Goal: Use online tool/utility: Utilize a website feature to perform a specific function

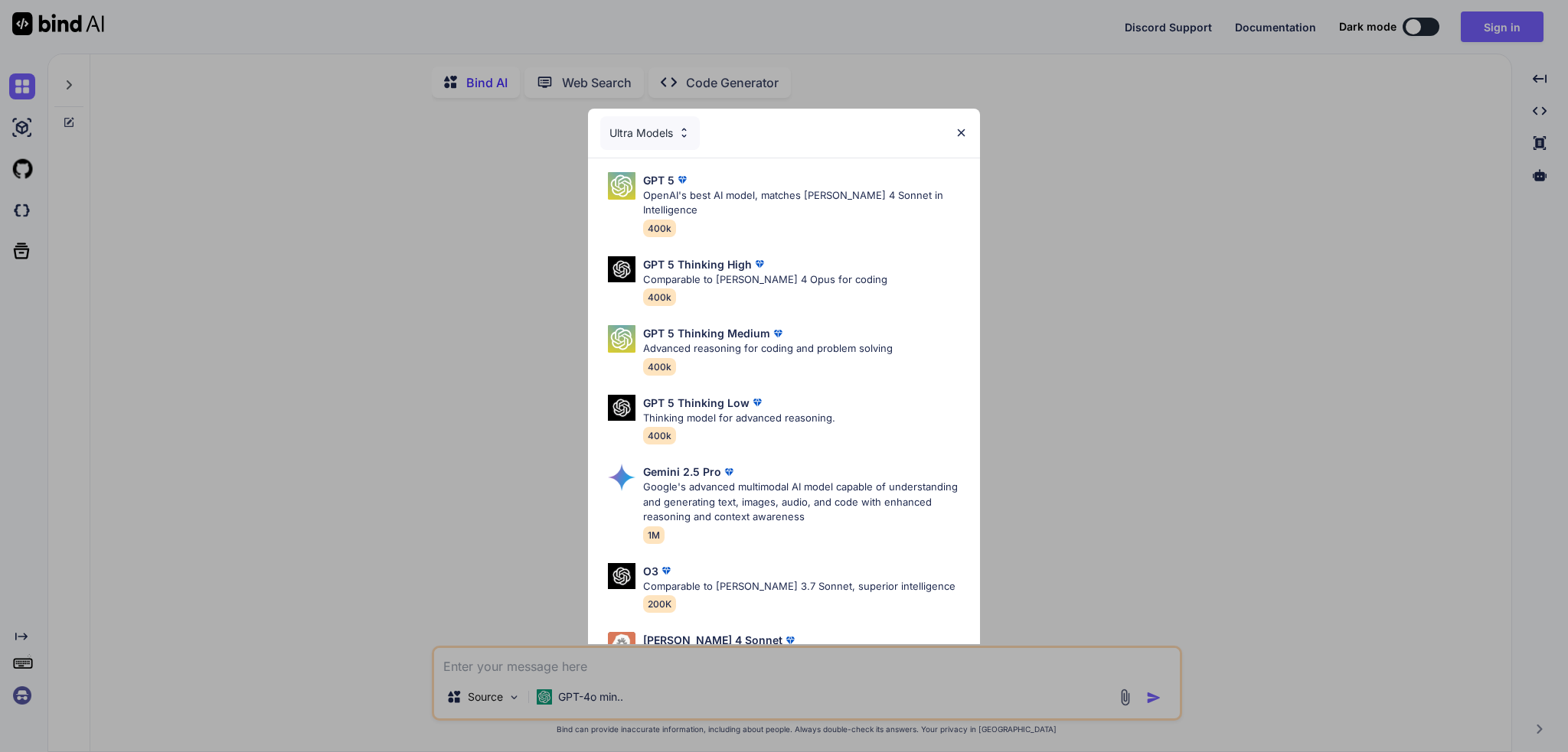
click at [652, 129] on div "Ultra Models" at bounding box center [650, 133] width 99 height 34
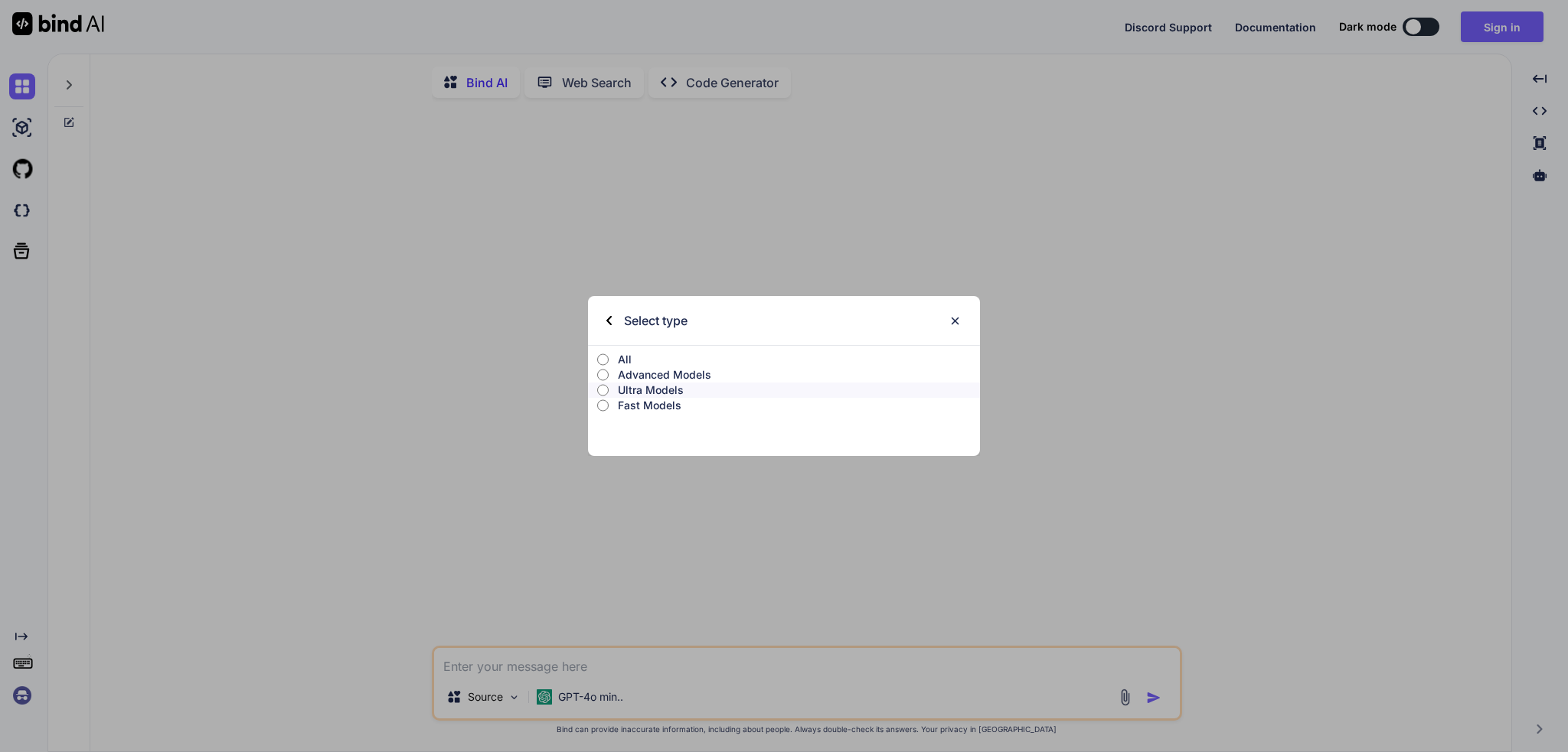
click at [666, 375] on p "Advanced Models" at bounding box center [798, 375] width 362 height 15
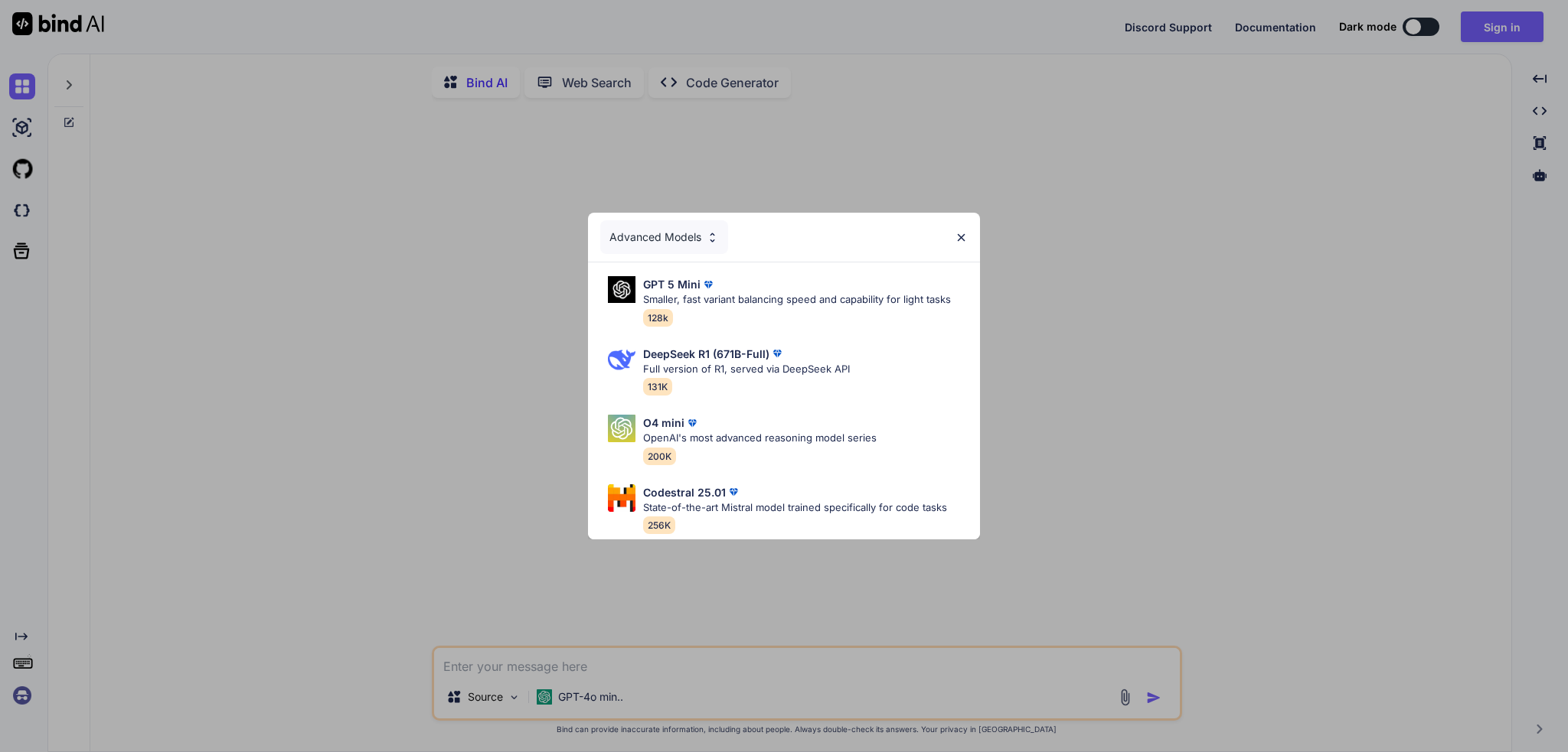
click at [689, 249] on div "Advanced Models" at bounding box center [783, 237] width 392 height 49
click at [696, 228] on div "Advanced Models" at bounding box center [664, 238] width 128 height 34
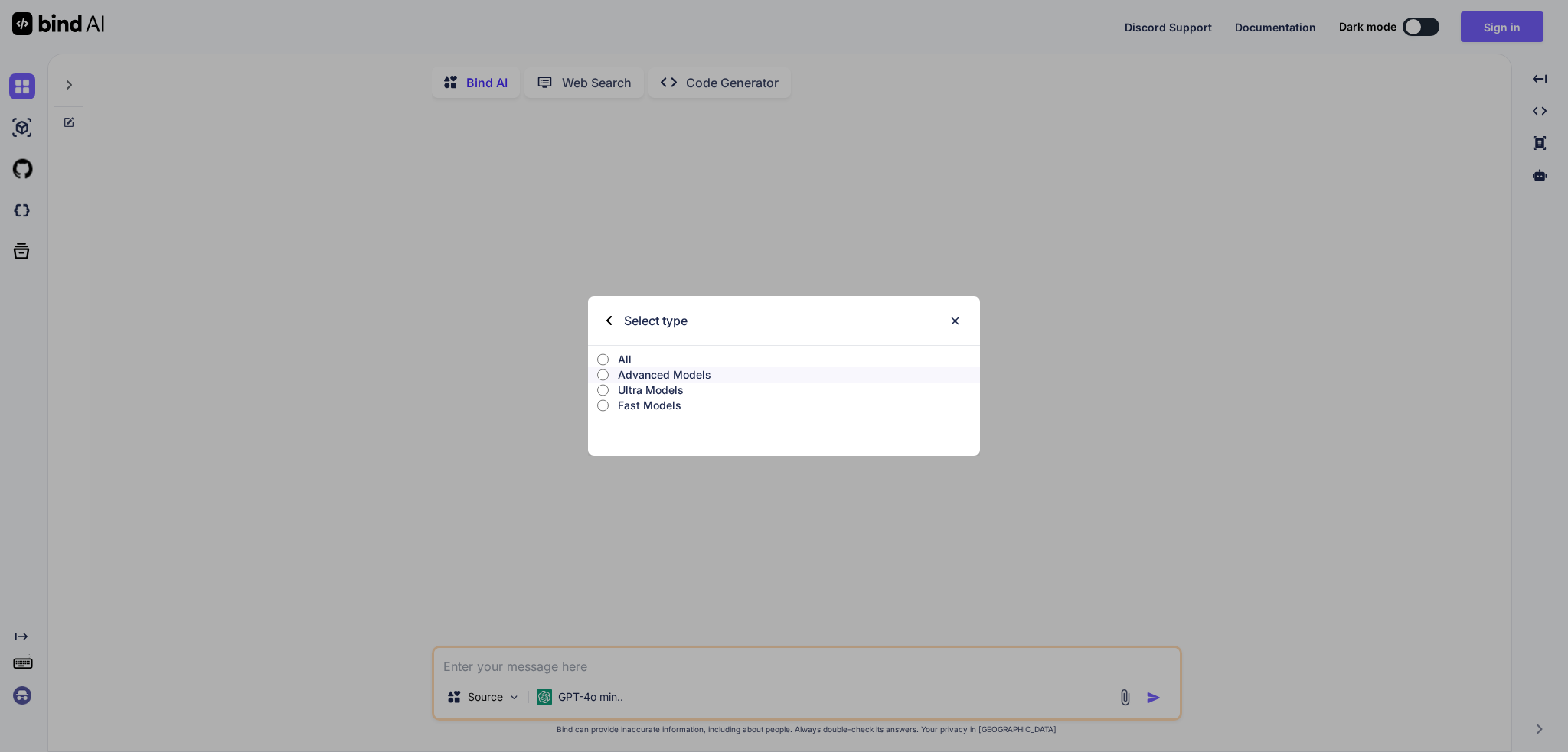
click at [646, 389] on p "Ultra Models" at bounding box center [798, 390] width 362 height 15
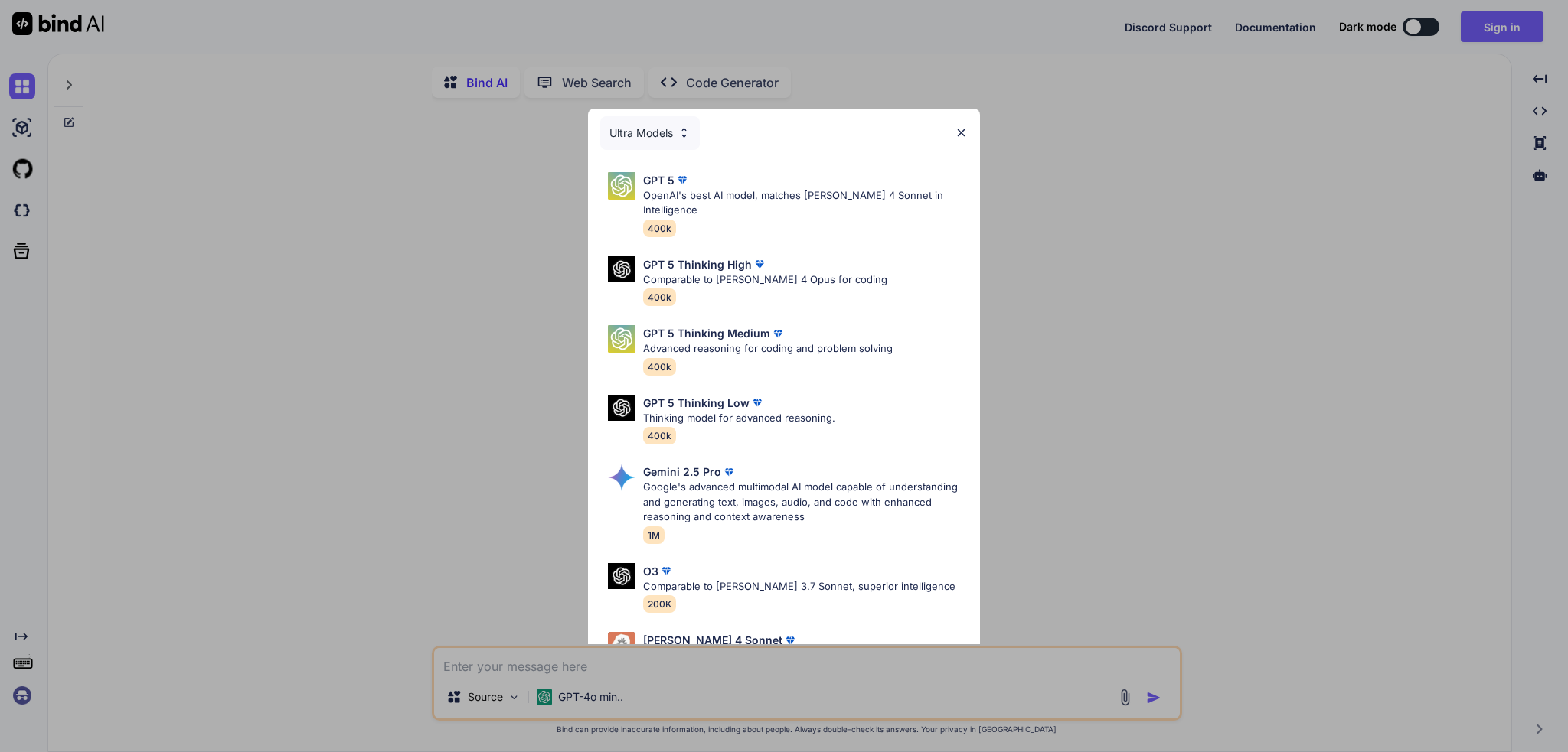
click at [669, 137] on div "Ultra Models" at bounding box center [650, 133] width 99 height 34
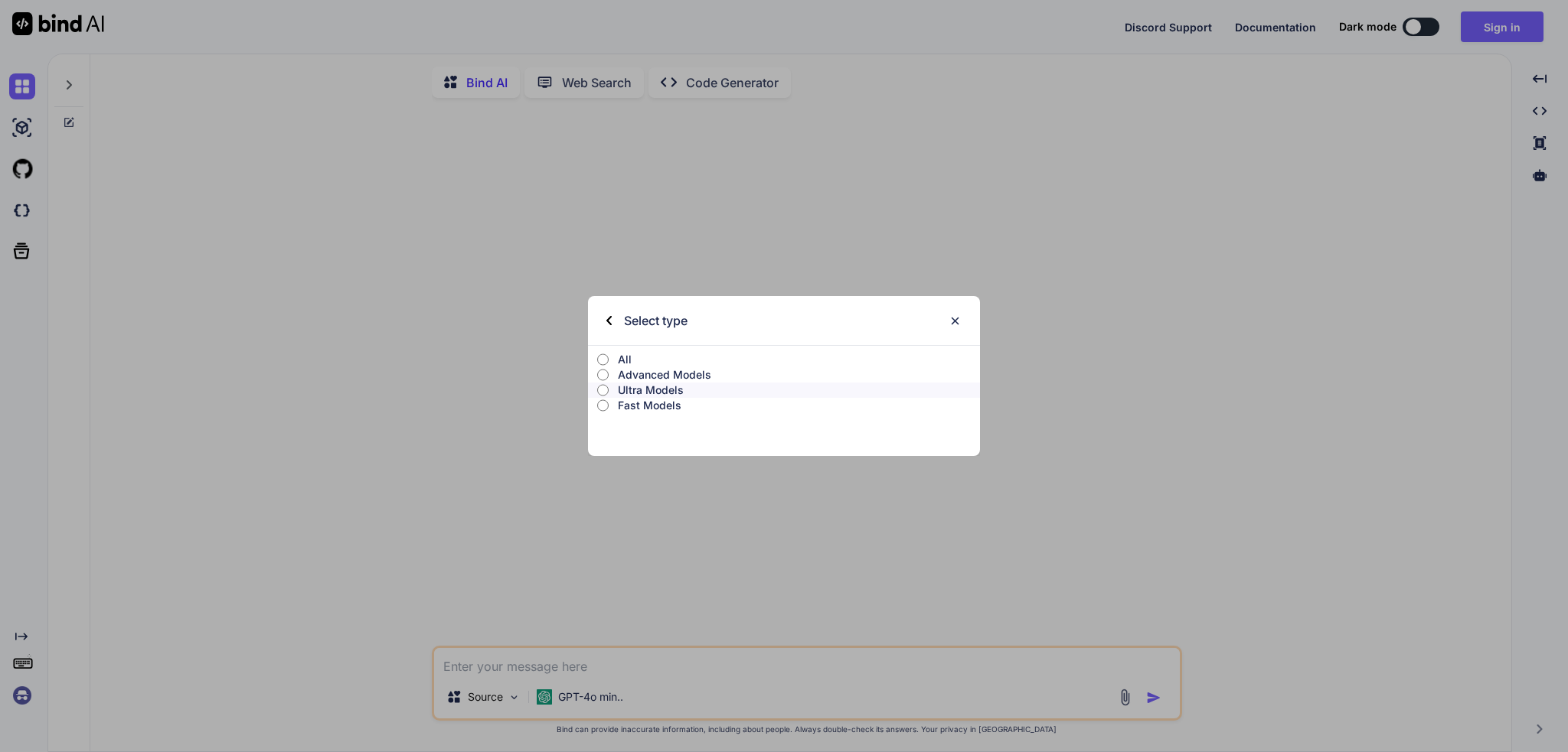
click at [609, 362] on label "All" at bounding box center [783, 359] width 392 height 15
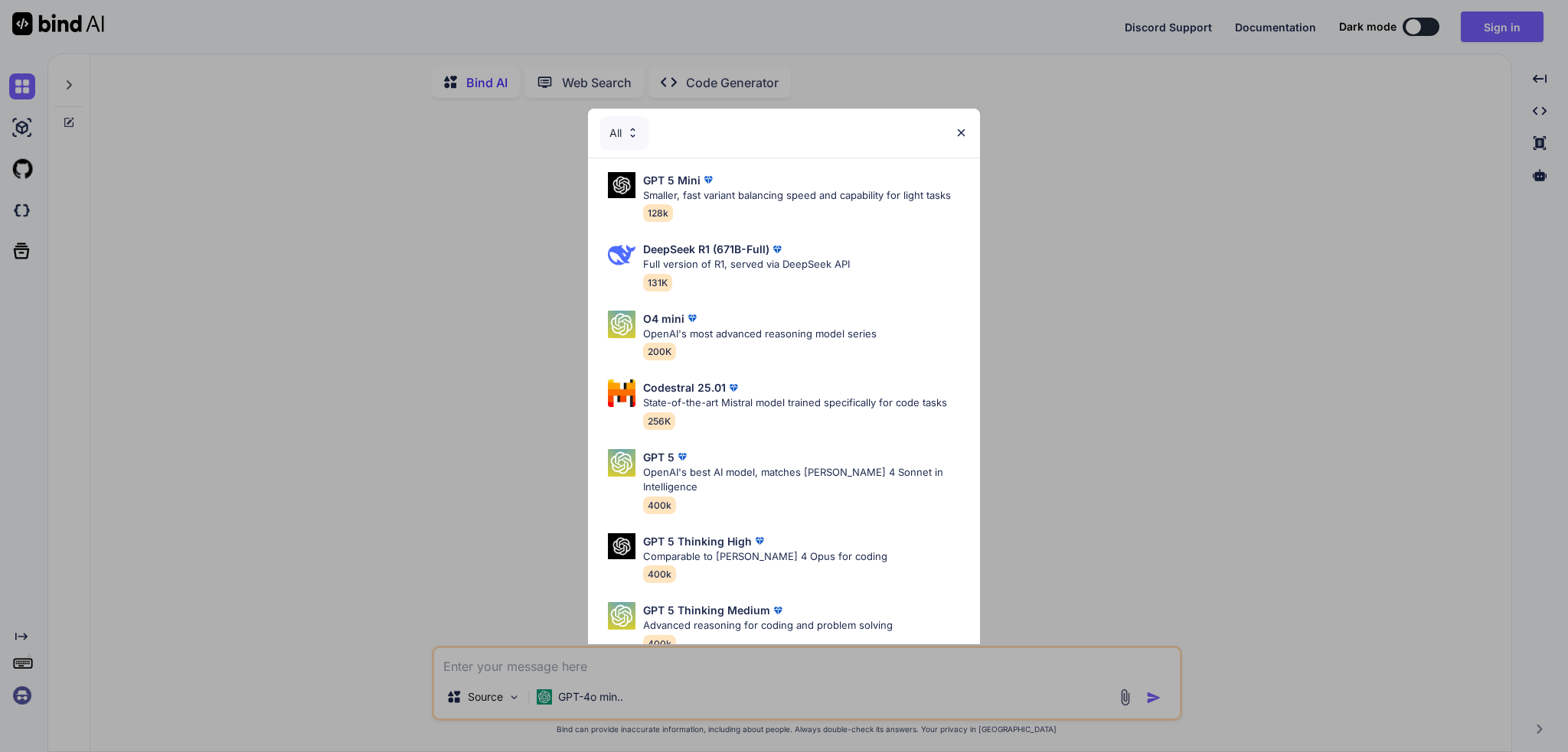
click at [625, 134] on div "All" at bounding box center [625, 133] width 49 height 34
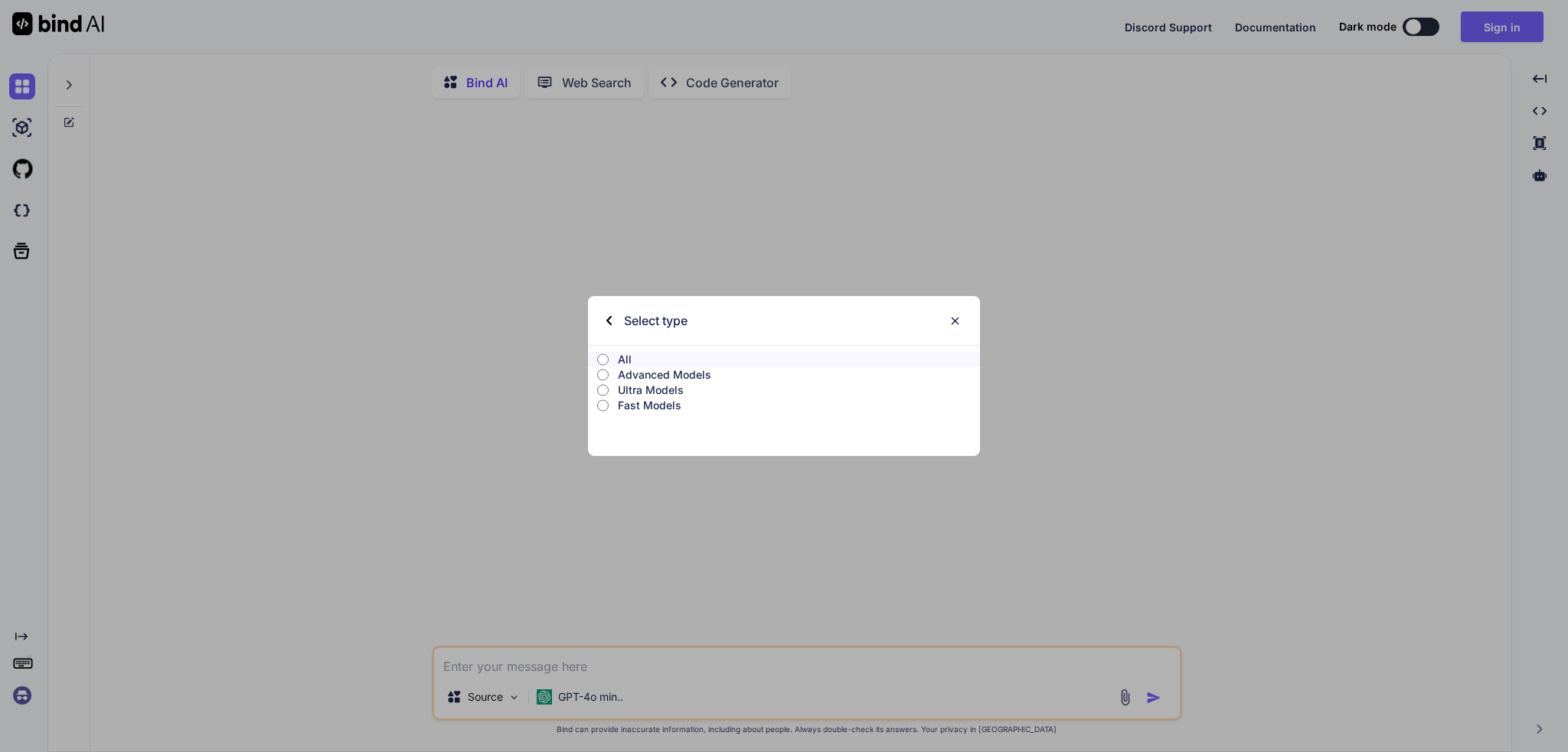
click at [640, 390] on p "Ultra Models" at bounding box center [798, 390] width 362 height 15
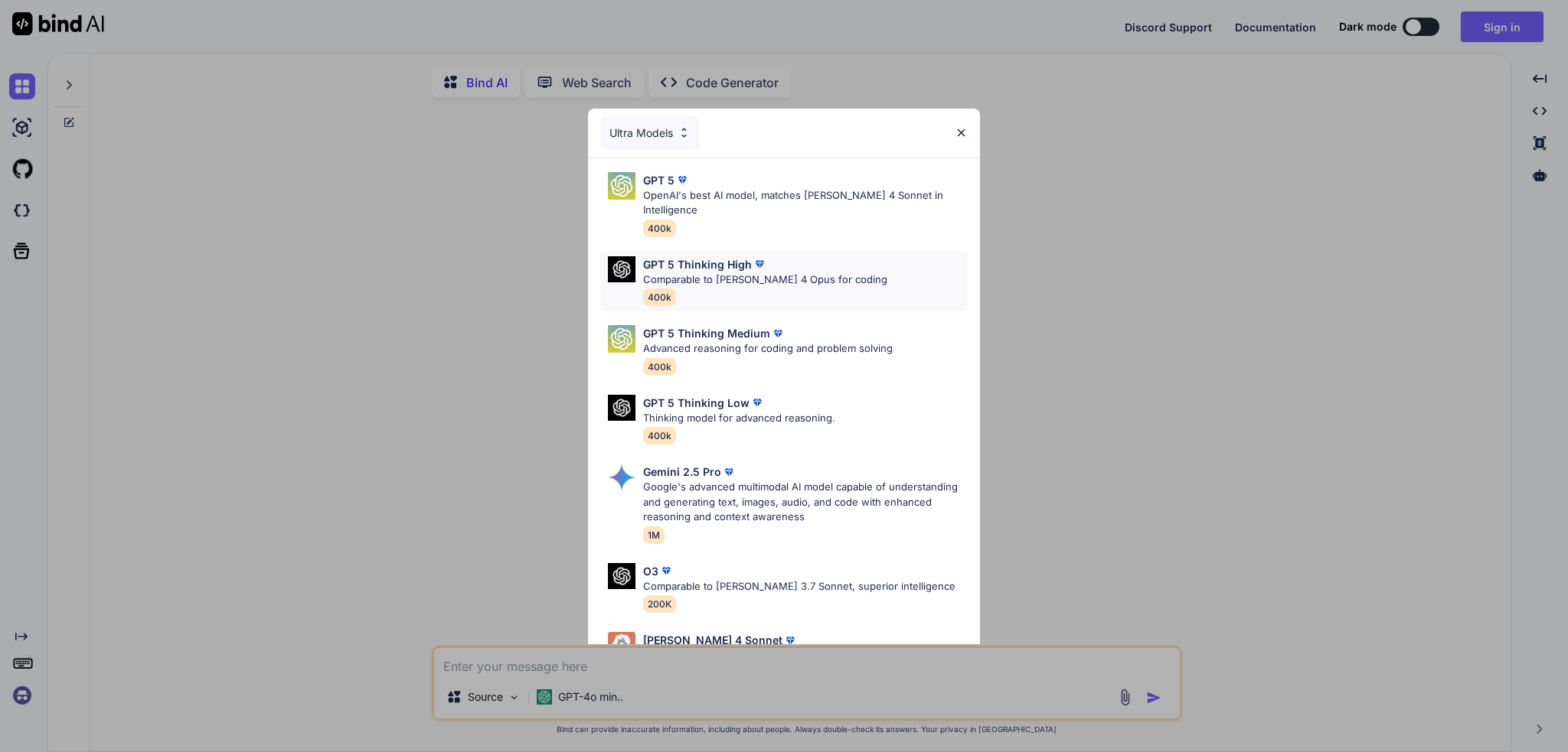
click at [704, 276] on div "GPT 5 Thinking High Comparable to Claude 4 Opus for coding 400k" at bounding box center [764, 281] width 244 height 50
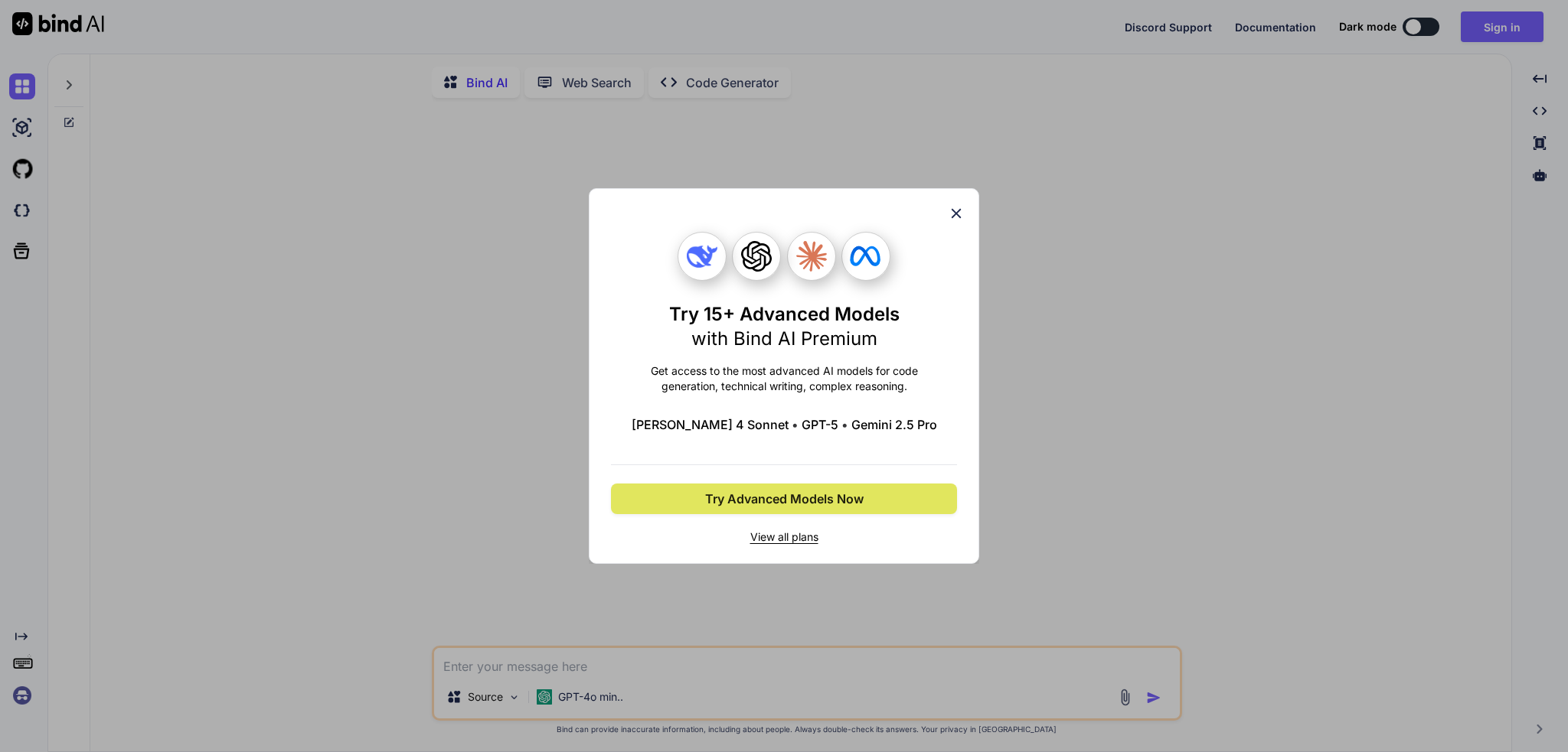
click at [736, 495] on span "Try Advanced Models Now" at bounding box center [784, 499] width 158 height 19
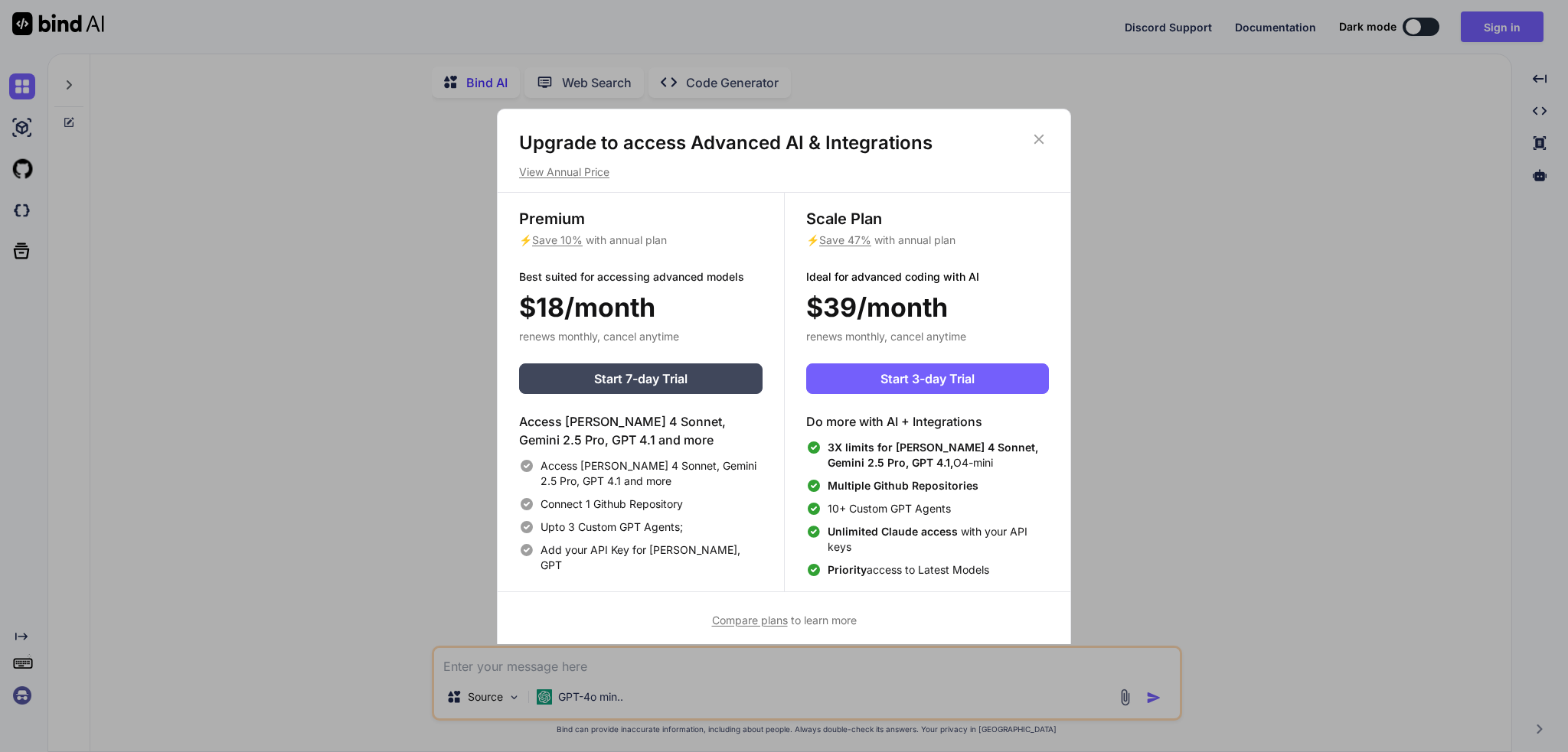
click at [1035, 143] on icon at bounding box center [1039, 138] width 10 height 10
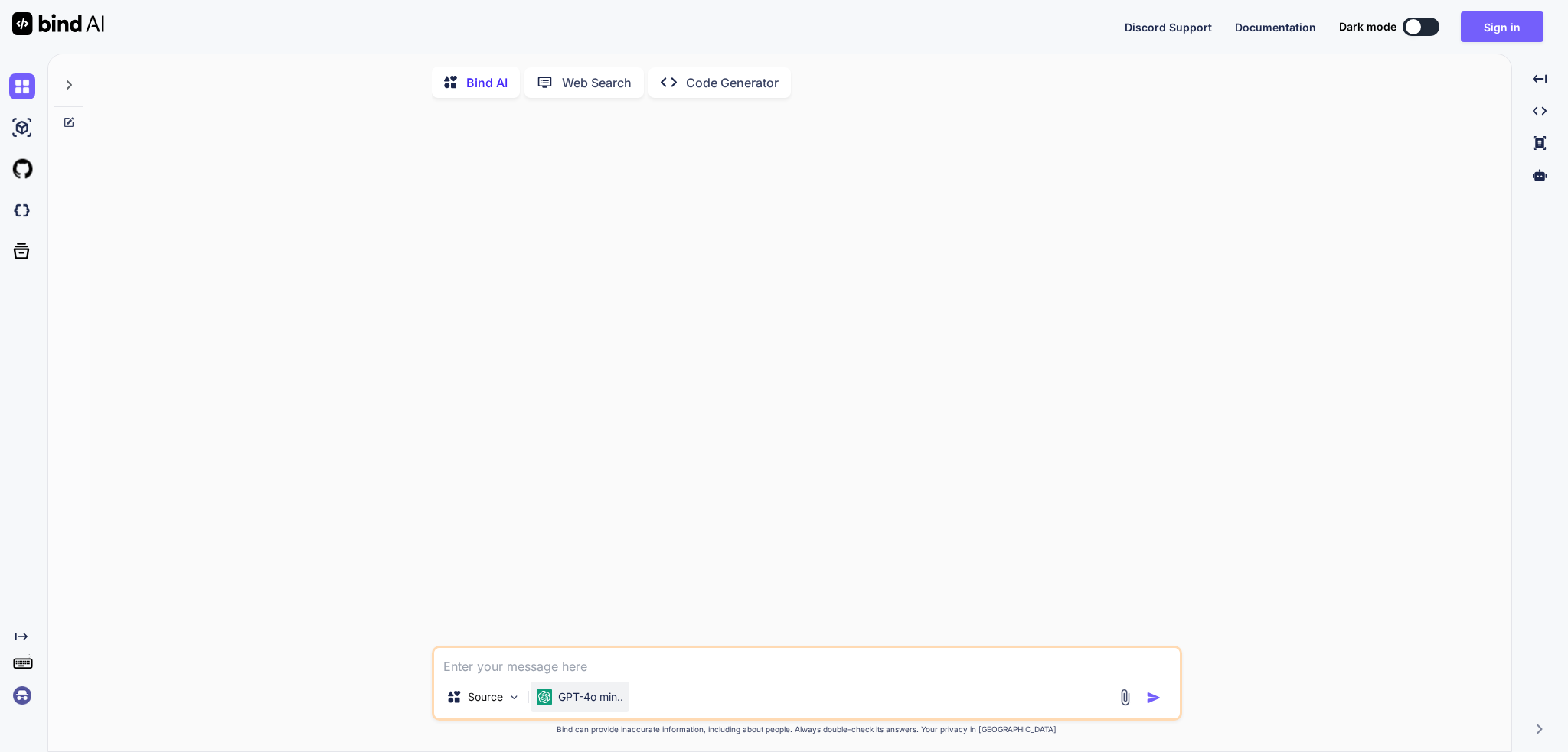
click at [569, 698] on p "GPT-4o min.." at bounding box center [591, 697] width 65 height 15
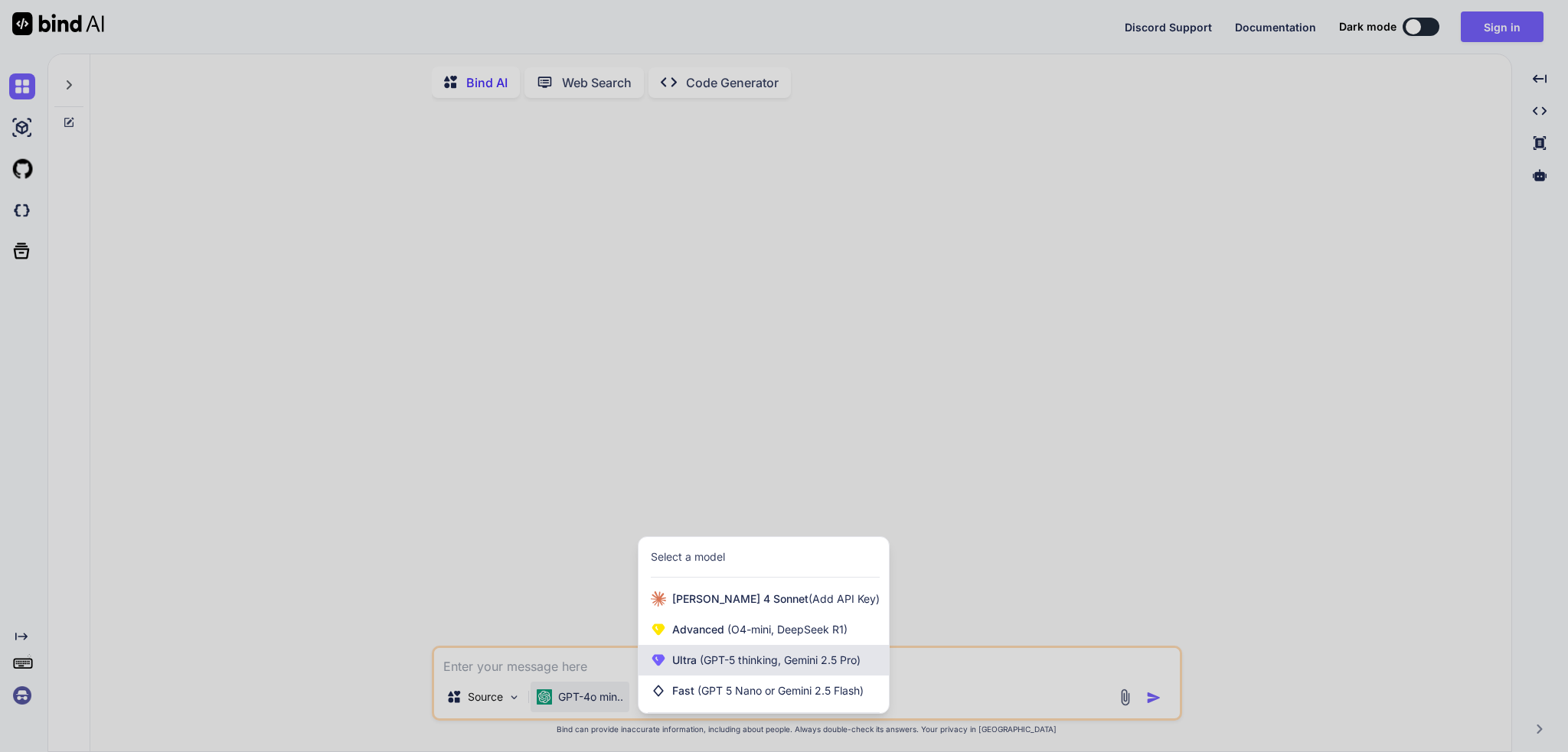
click at [694, 668] on span "Ultra (GPT-5 thinking, Gemini 2.5 Pro)" at bounding box center [765, 660] width 188 height 15
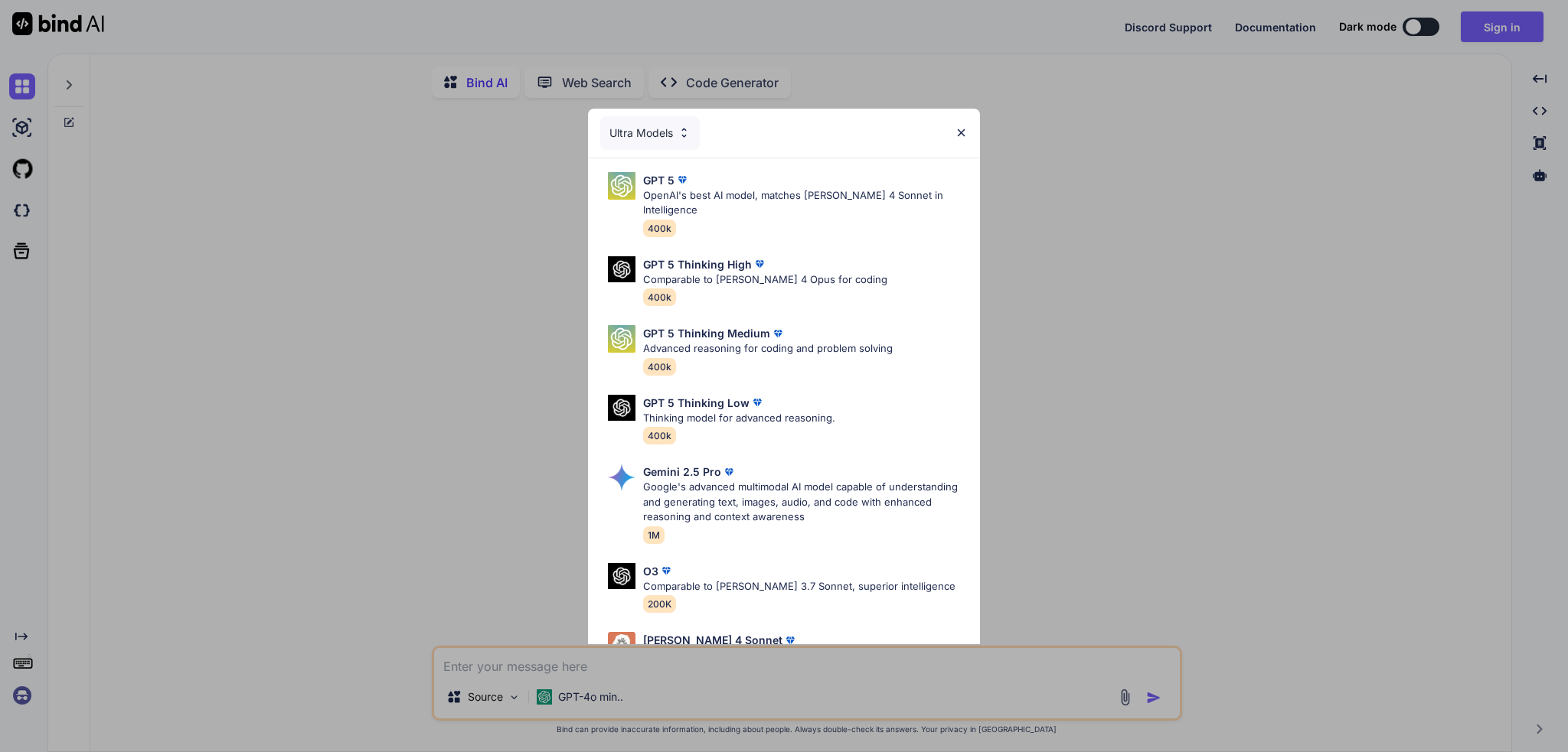
click at [965, 131] on img at bounding box center [961, 133] width 13 height 13
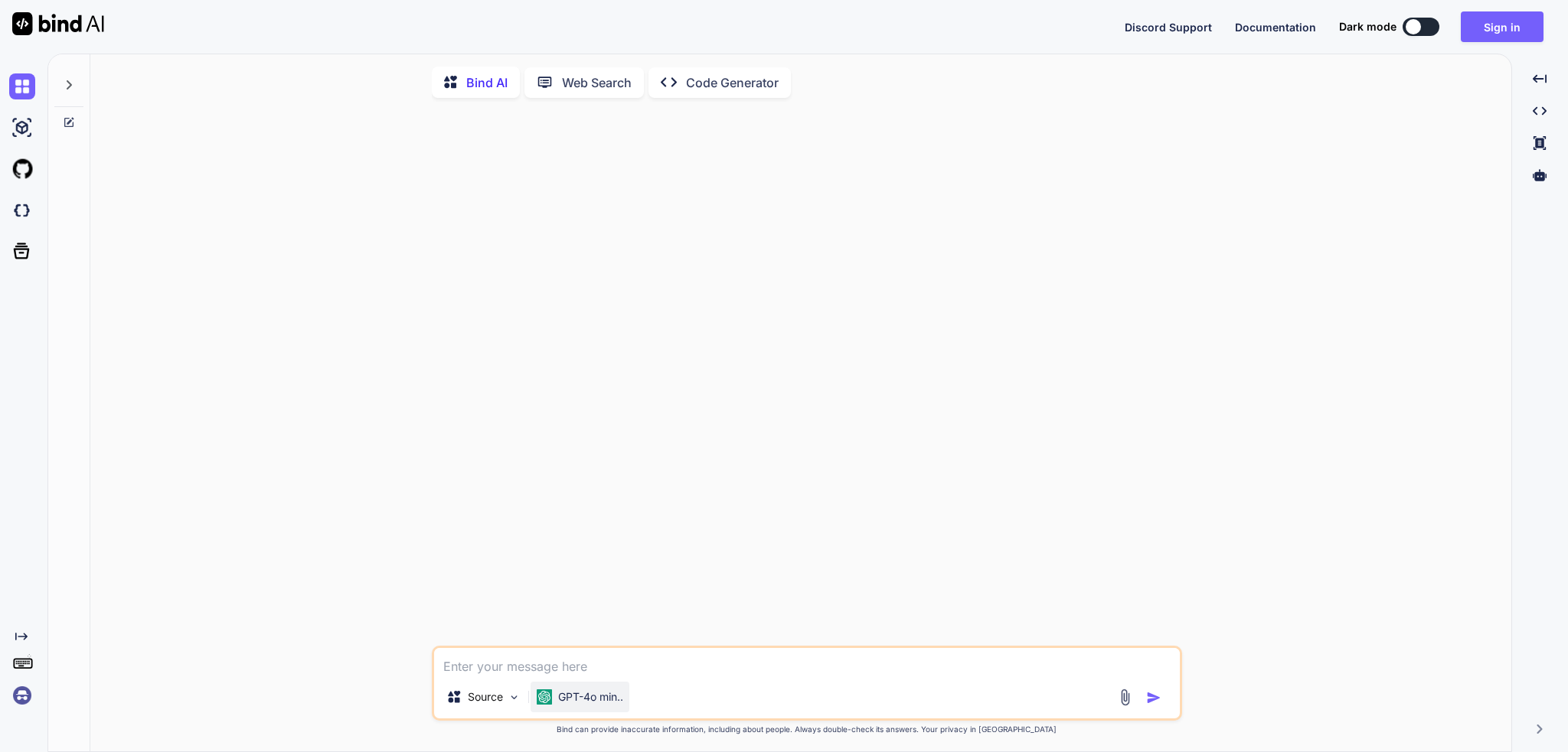
click at [578, 701] on p "GPT-4o min.." at bounding box center [591, 697] width 65 height 15
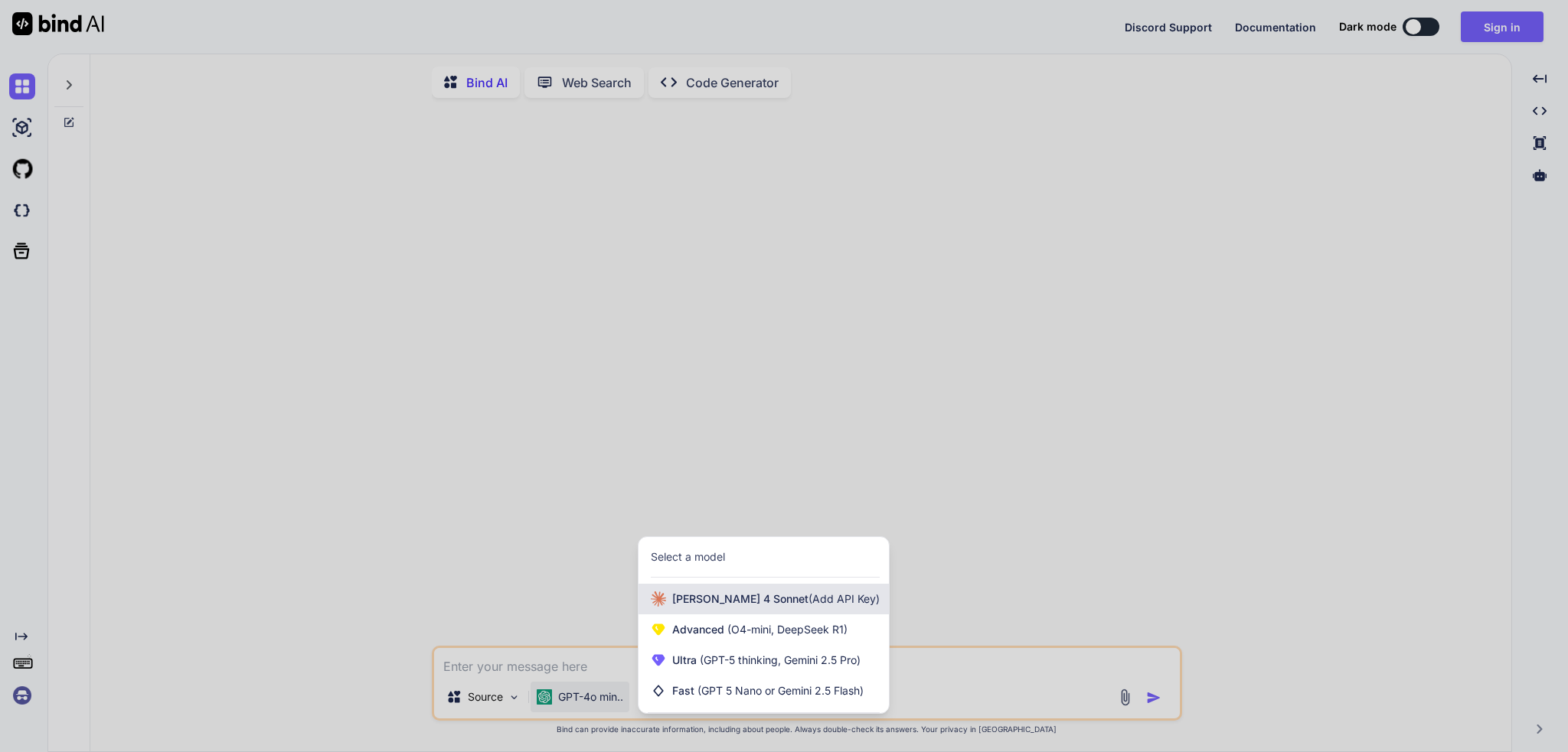
click at [677, 607] on span "Claude 4 Sonnet (Add API Key)" at bounding box center [776, 600] width 208 height 15
type textarea "x"
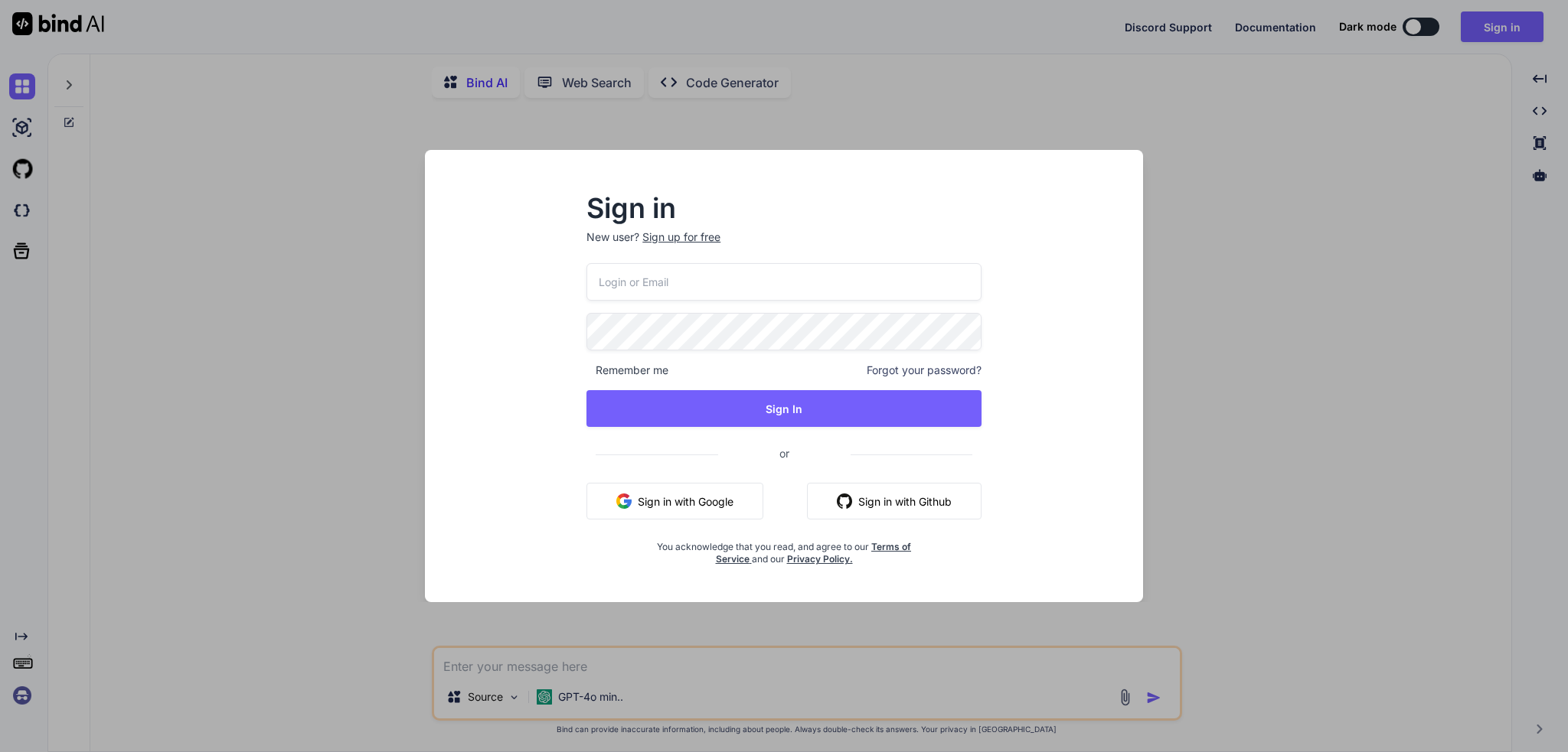
click at [1266, 360] on div "Sign in New user? Sign up for free Remember me Forgot your password? Sign In or…" at bounding box center [784, 376] width 1568 height 752
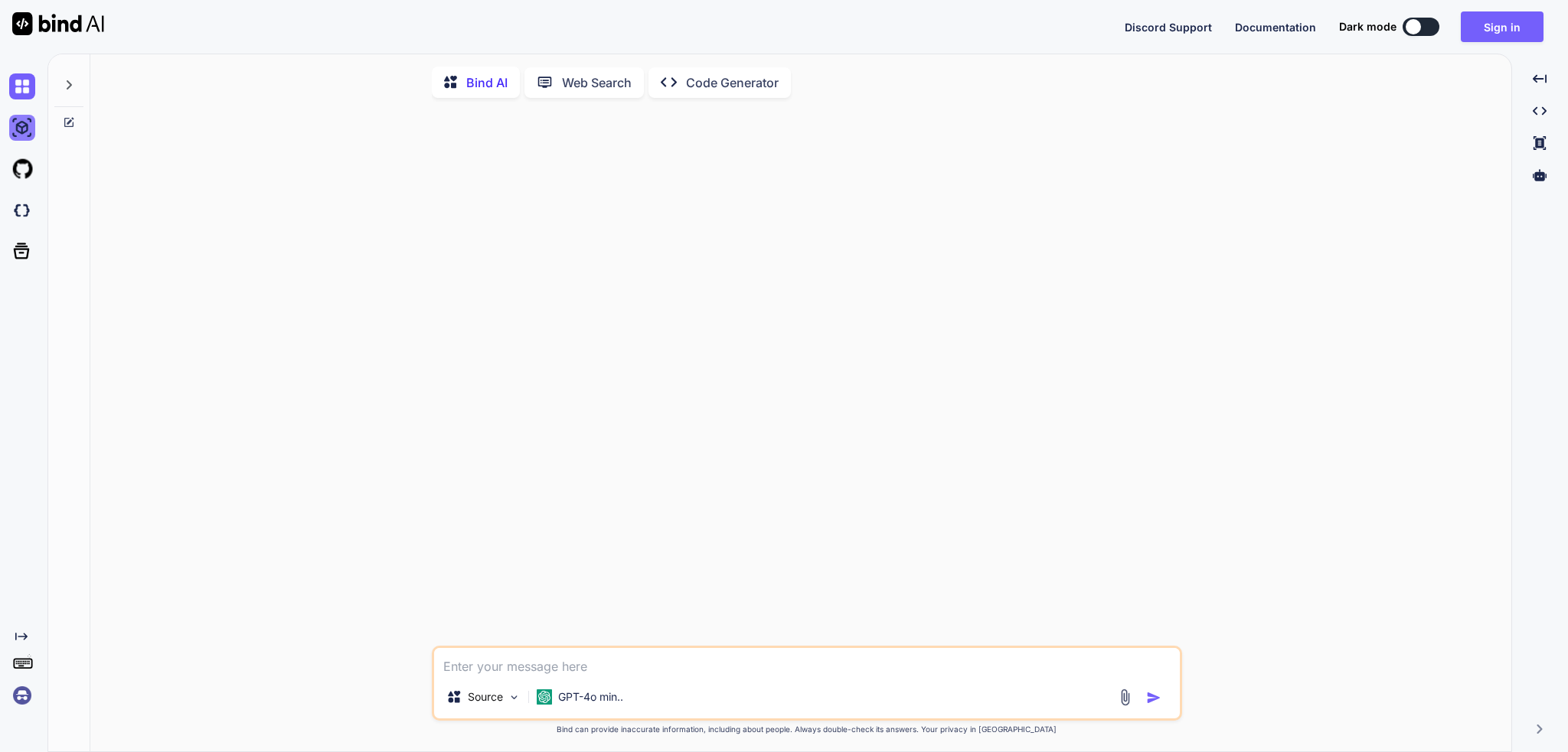
click at [23, 125] on img at bounding box center [22, 128] width 26 height 26
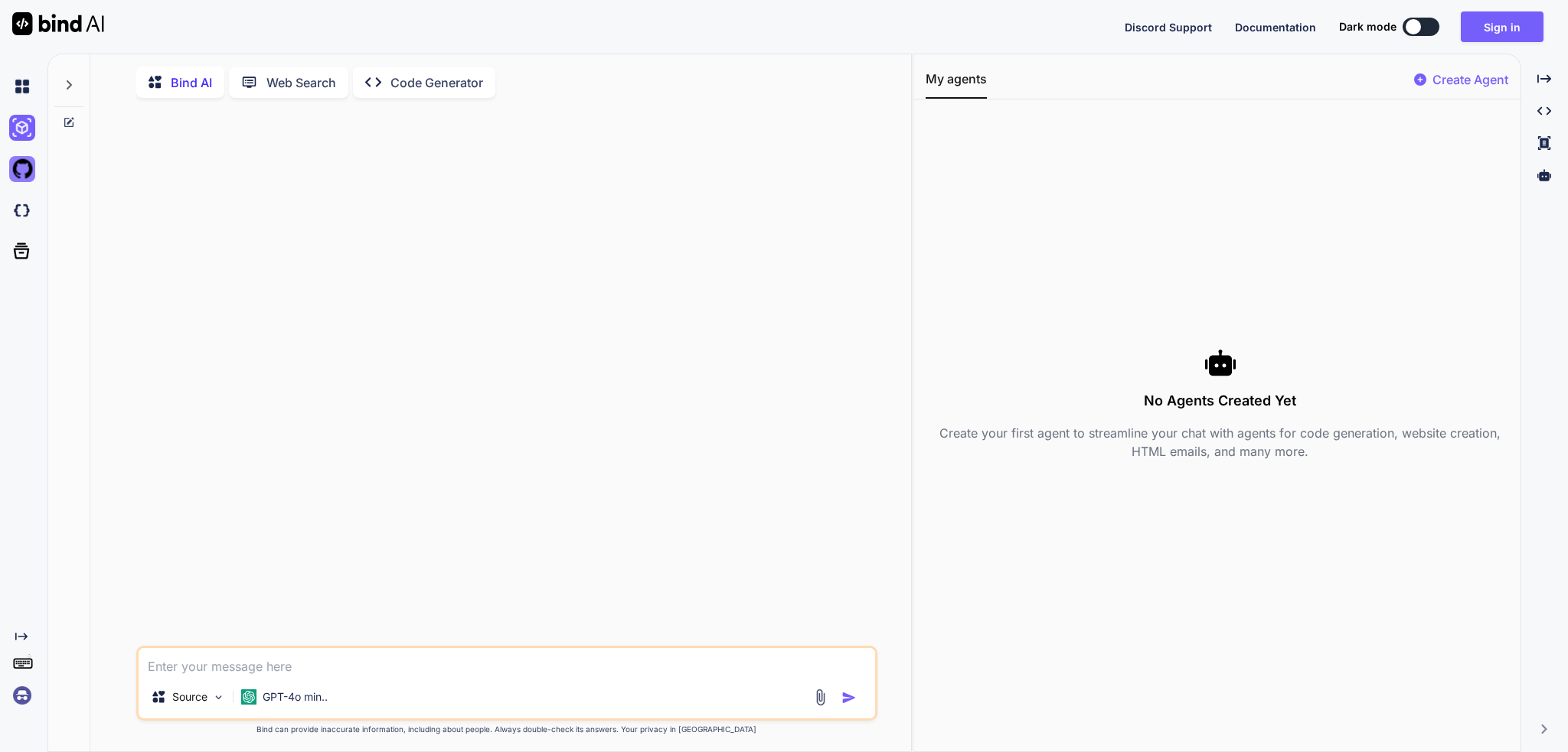
click at [12, 157] on img at bounding box center [22, 169] width 26 height 26
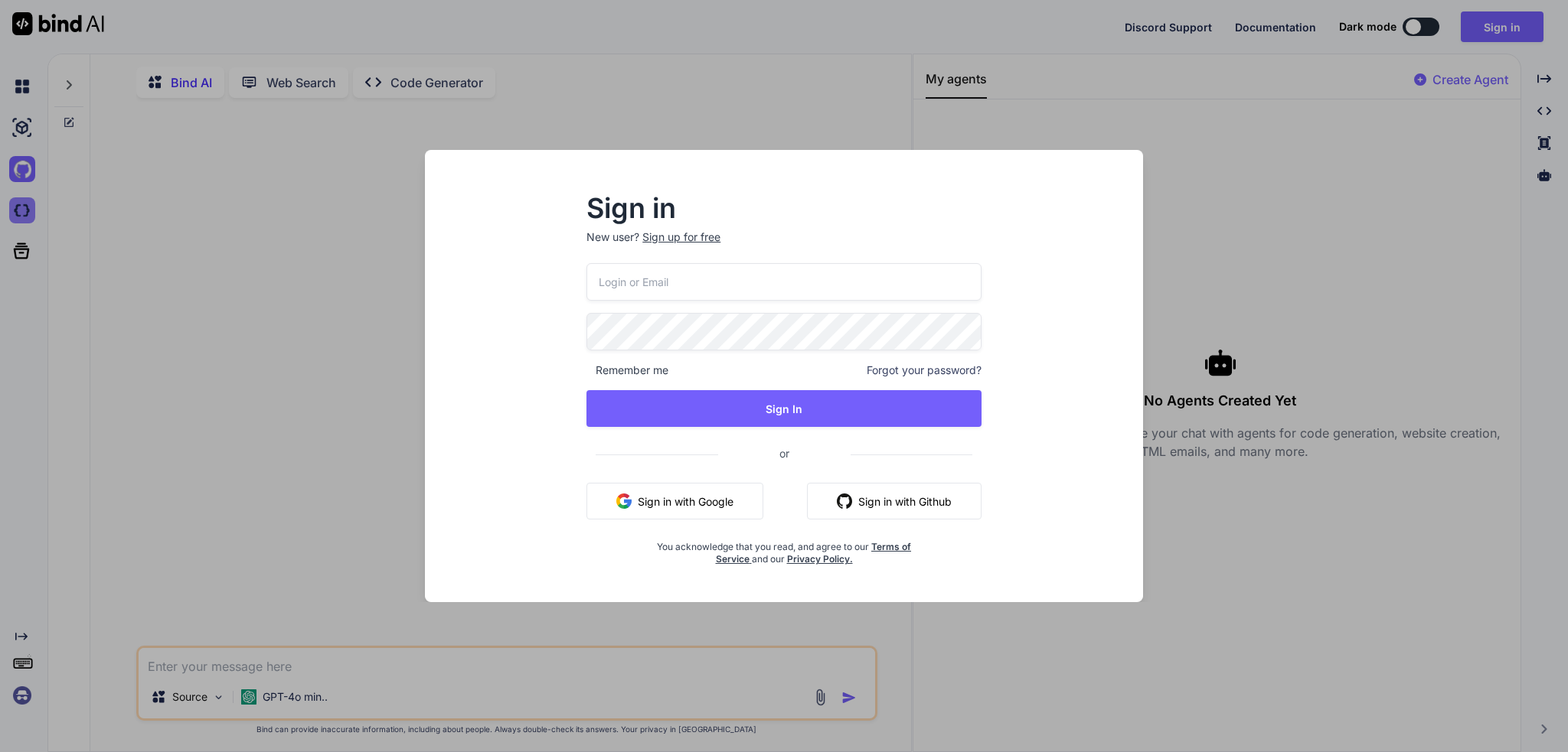
drag, startPoint x: 16, startPoint y: 191, endPoint x: 28, endPoint y: 216, distance: 27.7
click at [19, 195] on div "Sign in New user? Sign up for free Remember me Forgot your password? Sign In or…" at bounding box center [784, 376] width 1568 height 752
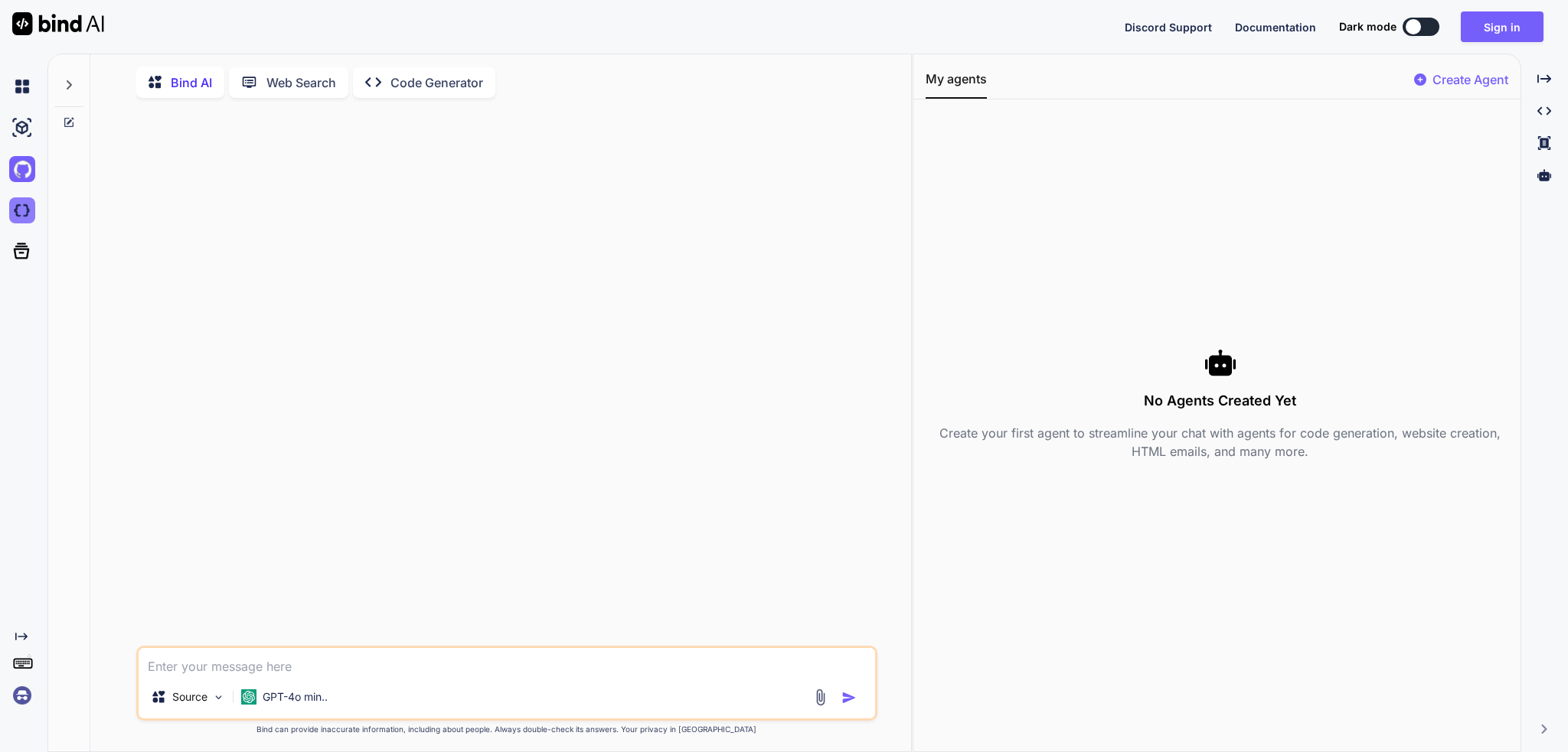
click at [28, 216] on img at bounding box center [22, 210] width 26 height 26
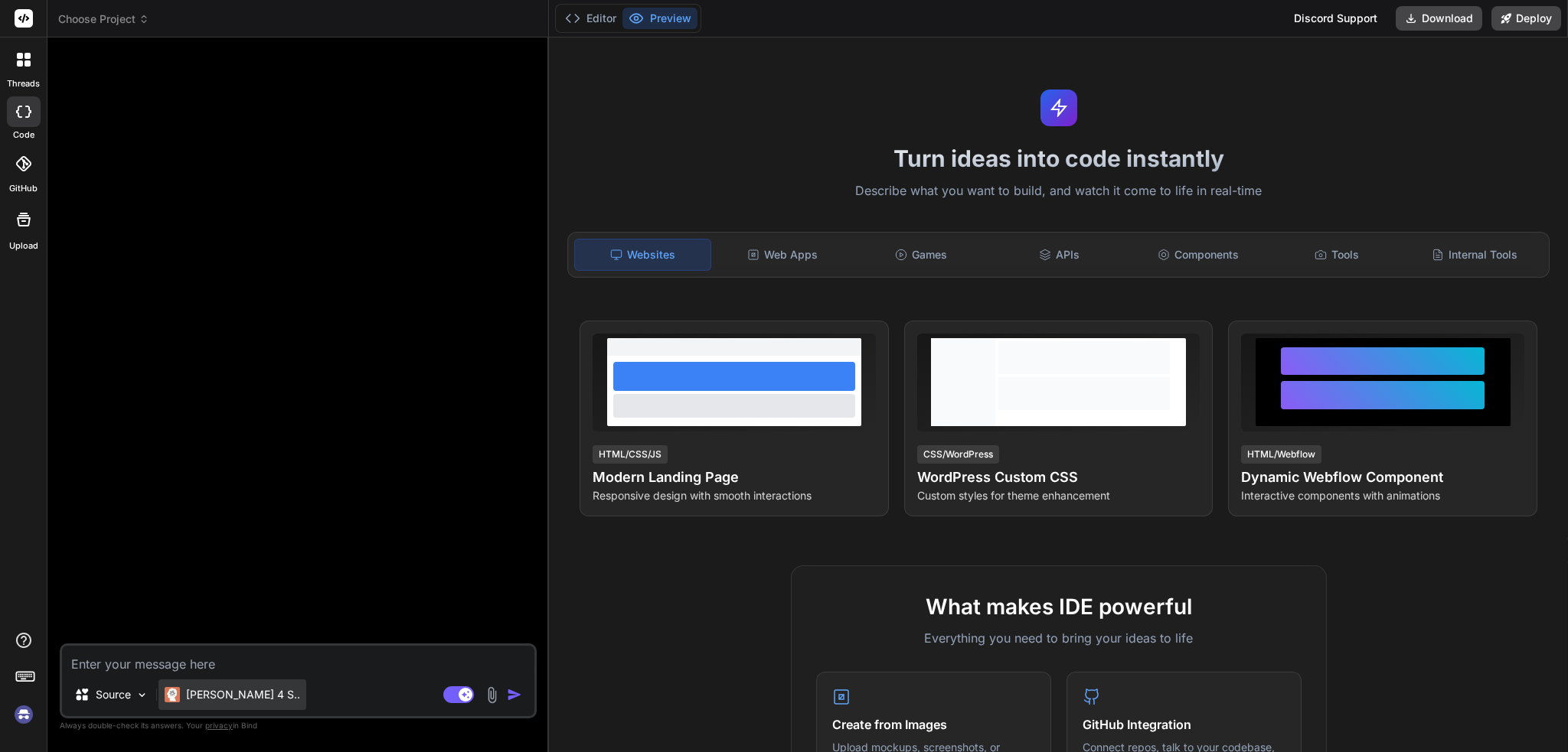
click at [225, 691] on p "[PERSON_NAME] 4 S.." at bounding box center [243, 695] width 114 height 15
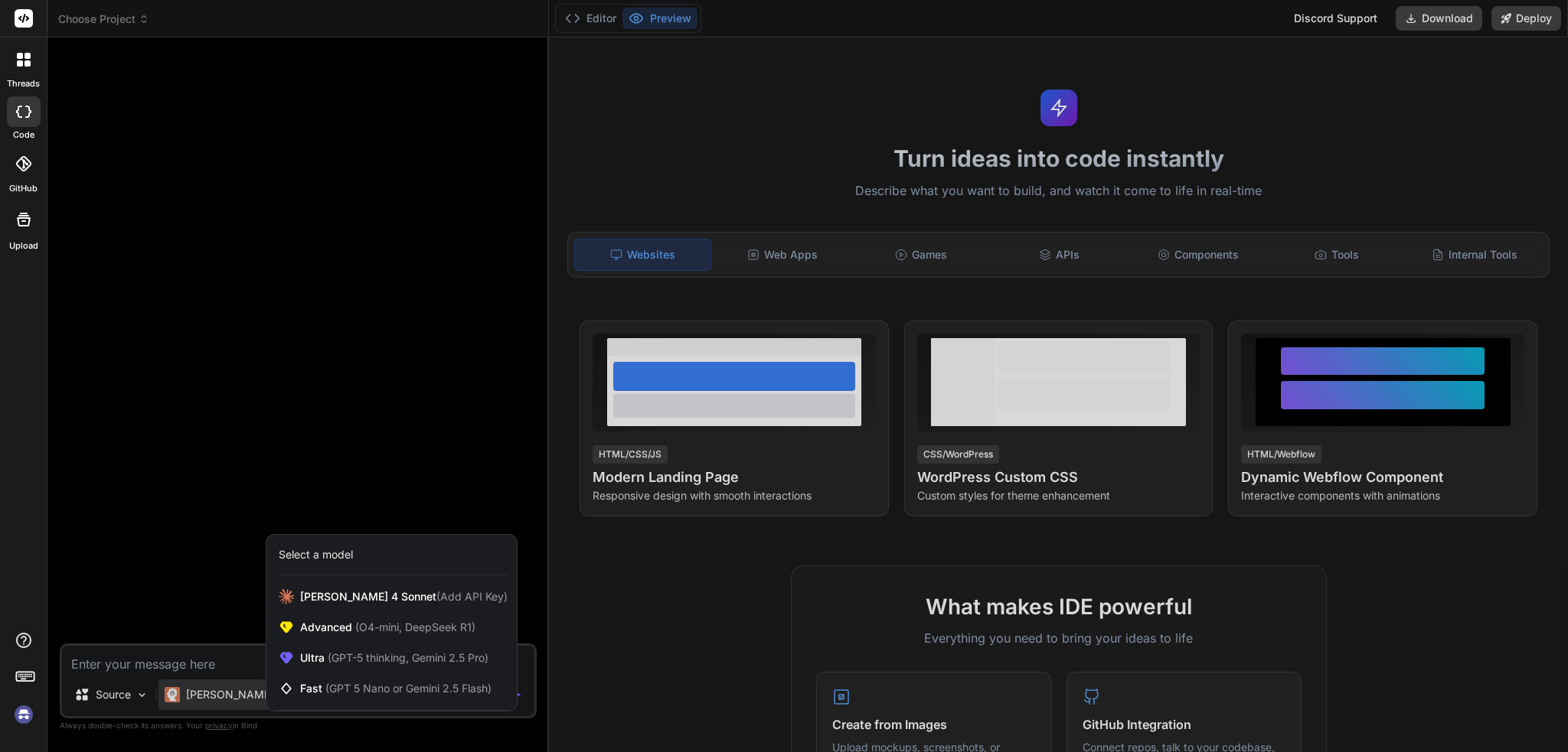
click at [217, 668] on div at bounding box center [784, 376] width 1568 height 752
type textarea "x"
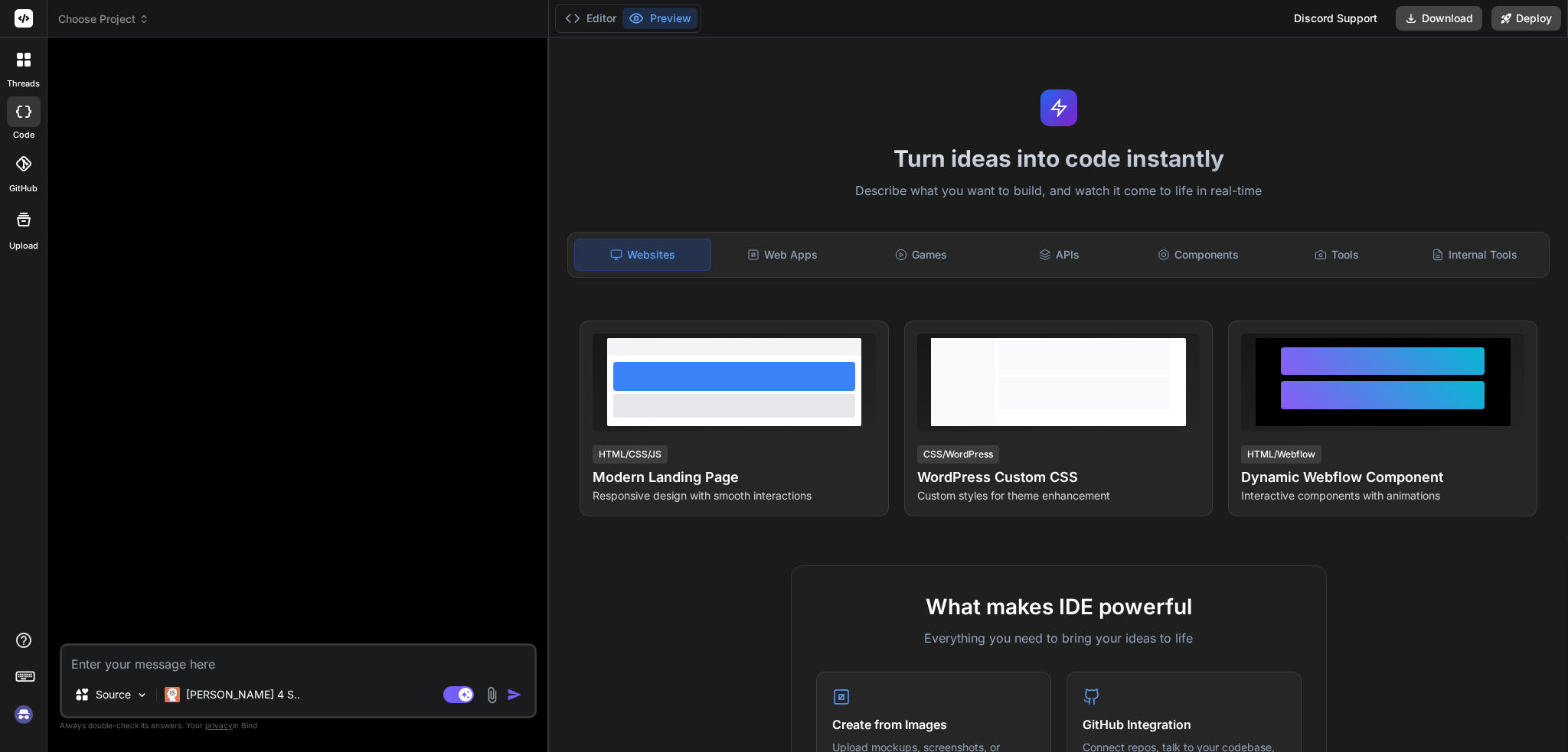
click at [217, 663] on textarea at bounding box center [298, 659] width 472 height 27
